Goal: Transaction & Acquisition: Subscribe to service/newsletter

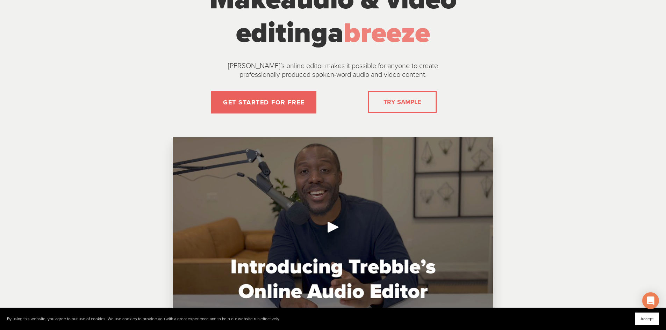
scroll to position [35, 0]
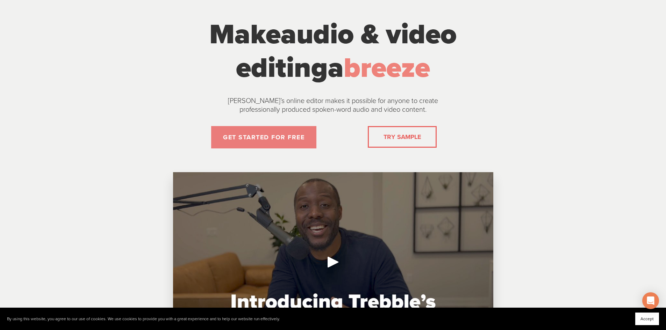
click at [284, 137] on link "GET STARTED FOR FREE" at bounding box center [263, 137] width 105 height 22
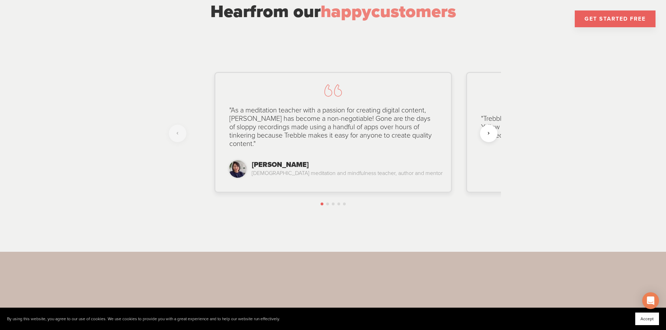
scroll to position [1712, 0]
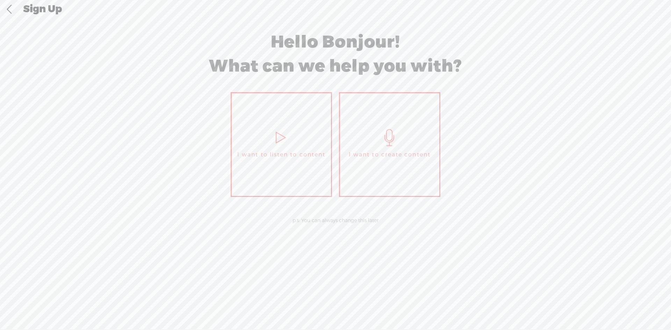
click at [13, 9] on link at bounding box center [8, 9] width 17 height 18
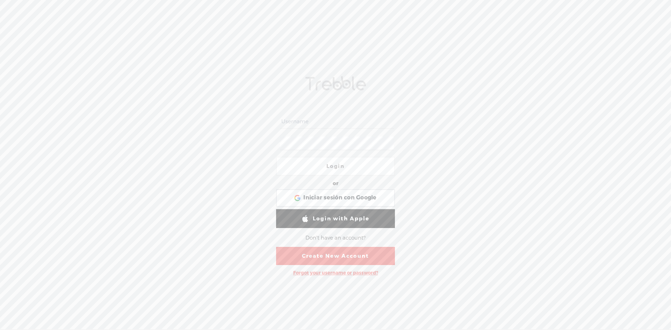
click at [328, 120] on input "text" at bounding box center [337, 122] width 114 height 14
